Goal: Task Accomplishment & Management: Manage account settings

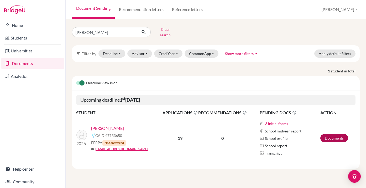
click at [329, 135] on link "Documents" at bounding box center [335, 138] width 28 height 8
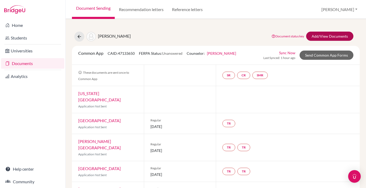
click at [317, 35] on link "Add/View Documents" at bounding box center [329, 36] width 47 height 9
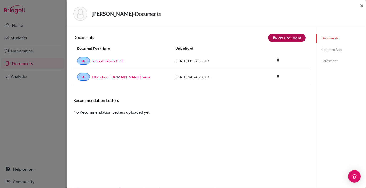
click at [275, 40] on button "note_add Add Document" at bounding box center [287, 38] width 38 height 8
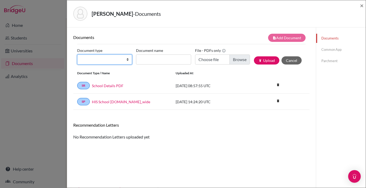
select select "2"
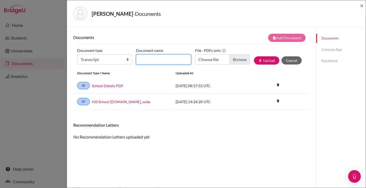
click at [153, 59] on input "Document name" at bounding box center [163, 59] width 55 height 10
type input "Transfer Transcript"
click at [241, 57] on input "Choose file" at bounding box center [222, 59] width 55 height 10
type input "C:\fakepath\[PERSON_NAME] Transfer Transcript.pdf"
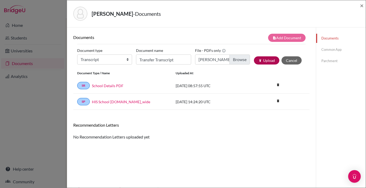
click at [267, 60] on button "publish Upload" at bounding box center [266, 60] width 25 height 8
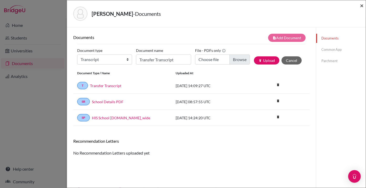
click at [361, 6] on span "×" at bounding box center [362, 6] width 4 height 8
